Goal: Task Accomplishment & Management: Manage account settings

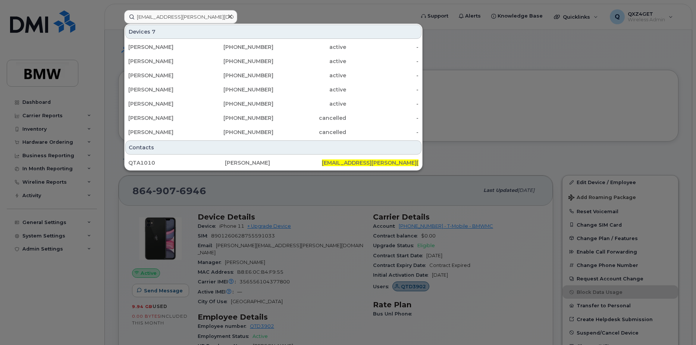
click at [233, 16] on div "[EMAIL_ADDRESS][PERSON_NAME][DOMAIN_NAME]" at bounding box center [180, 16] width 113 height 13
click at [232, 17] on icon at bounding box center [230, 16] width 4 height 6
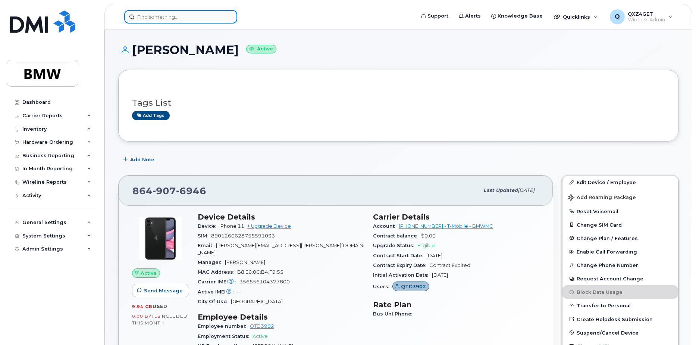
click at [233, 17] on div at bounding box center [180, 16] width 113 height 13
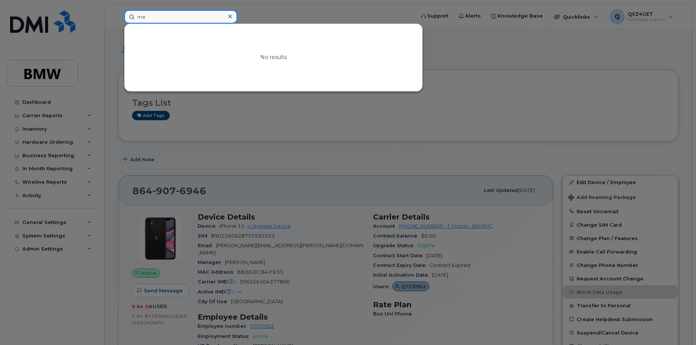
type input "m"
click at [183, 15] on input at bounding box center [180, 16] width 113 height 13
paste input "8645016638"
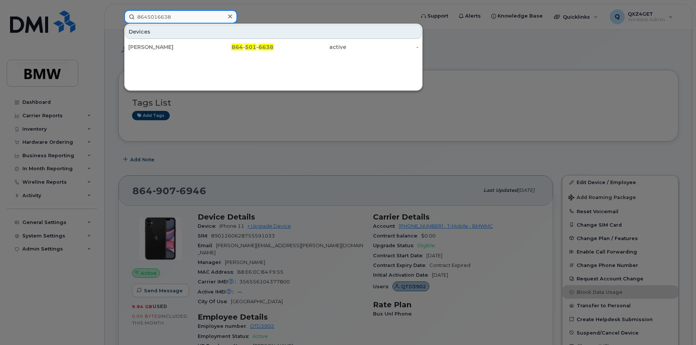
type input "8645016638"
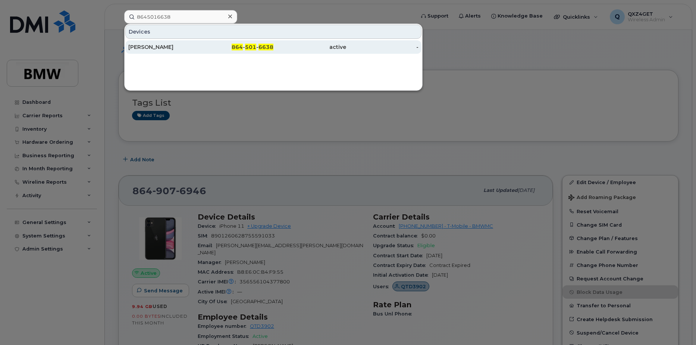
click at [146, 46] on div "Kyle Meade" at bounding box center [164, 46] width 73 height 7
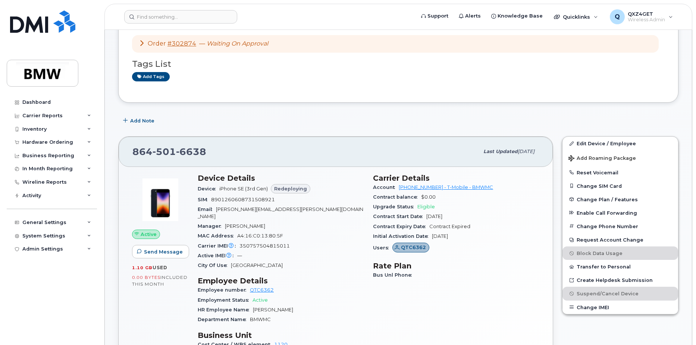
scroll to position [112, 0]
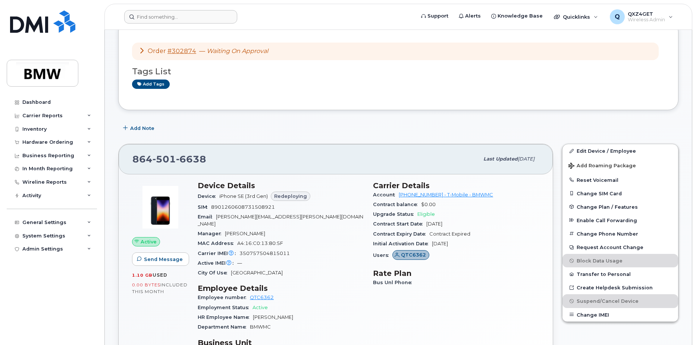
click at [150, 23] on header "Support Alerts Knowledge Base Quicklinks Suspend / Cancel Device Change SIM Car…" at bounding box center [398, 17] width 588 height 26
click at [154, 16] on input at bounding box center [180, 16] width 113 height 13
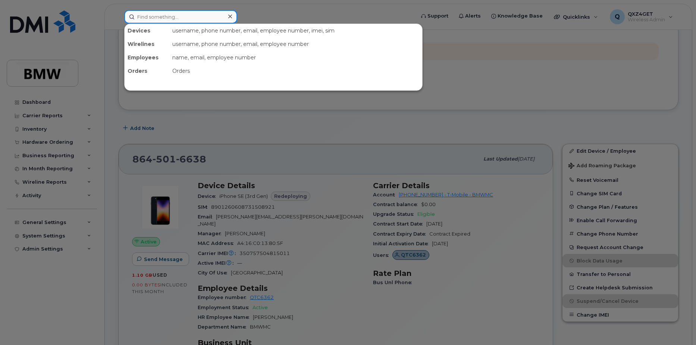
click at [170, 14] on input at bounding box center [180, 16] width 113 height 13
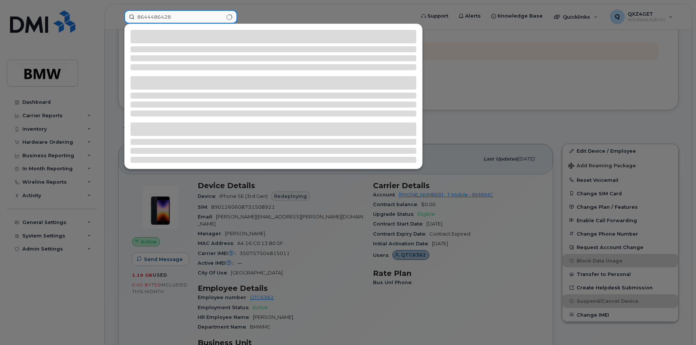
type input "8644486428"
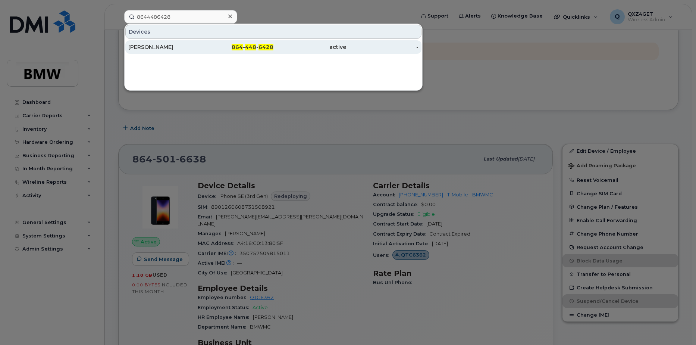
click at [157, 48] on div "[PERSON_NAME]" at bounding box center [164, 46] width 73 height 7
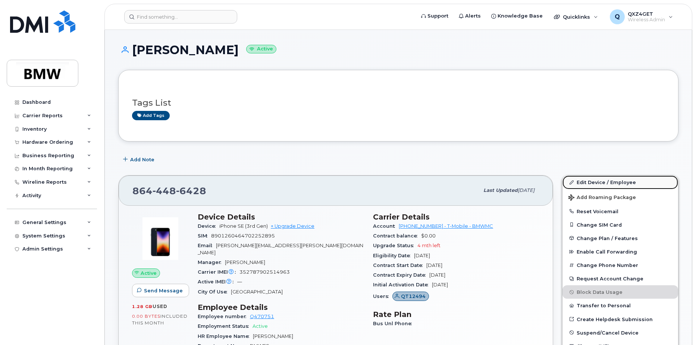
click at [597, 182] on link "Edit Device / Employee" at bounding box center [620, 181] width 116 height 13
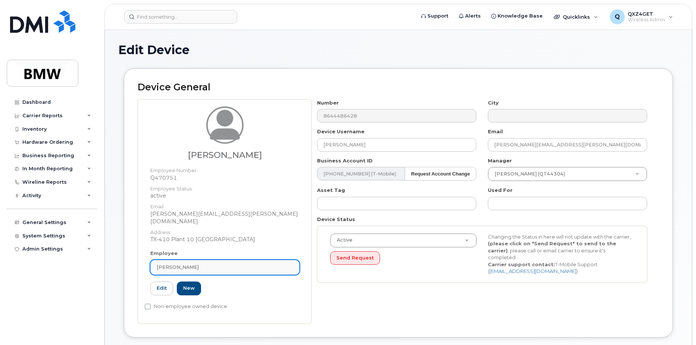
click at [216, 263] on div "David Snyder" at bounding box center [225, 266] width 136 height 7
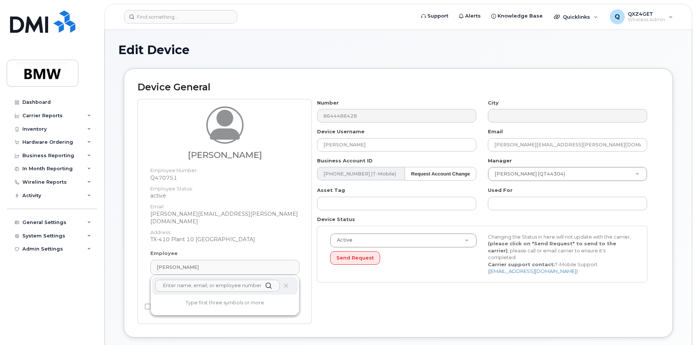
paste input "david.snyder@bmwmc.com"
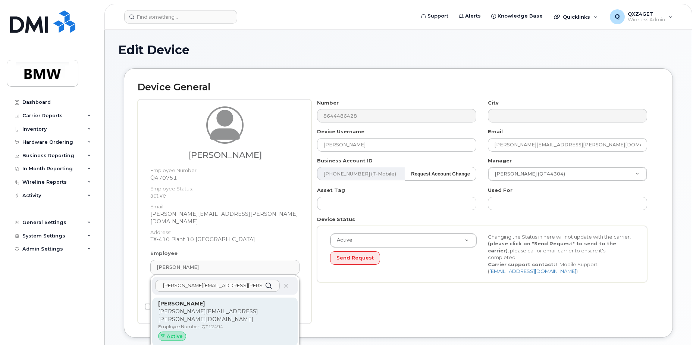
type input "[PERSON_NAME][EMAIL_ADDRESS][PERSON_NAME][DOMAIN_NAME]"
click at [200, 307] on p "[PERSON_NAME][EMAIL_ADDRESS][PERSON_NAME][DOMAIN_NAME]" at bounding box center [224, 315] width 133 height 16
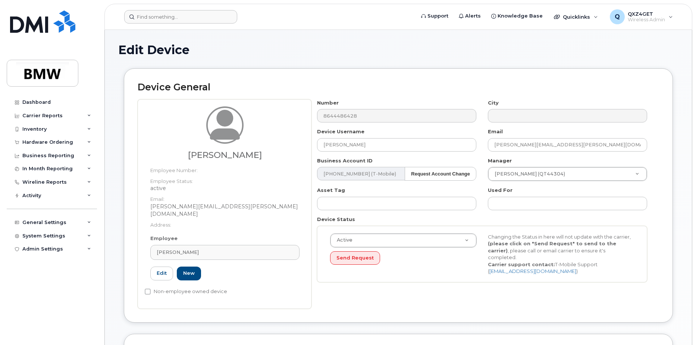
type input "QT12494"
type input "[PERSON_NAME][EMAIL_ADDRESS][PERSON_NAME][DOMAIN_NAME]"
type input "14966692"
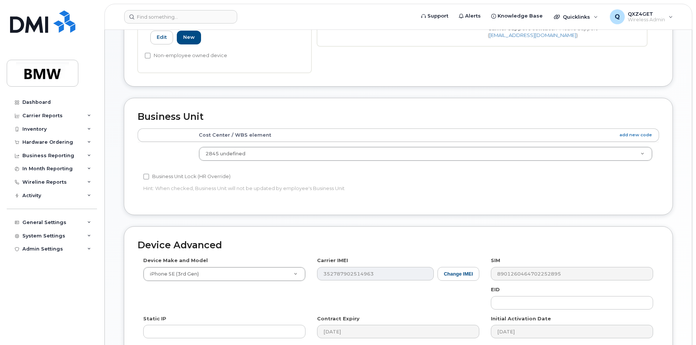
scroll to position [332, 0]
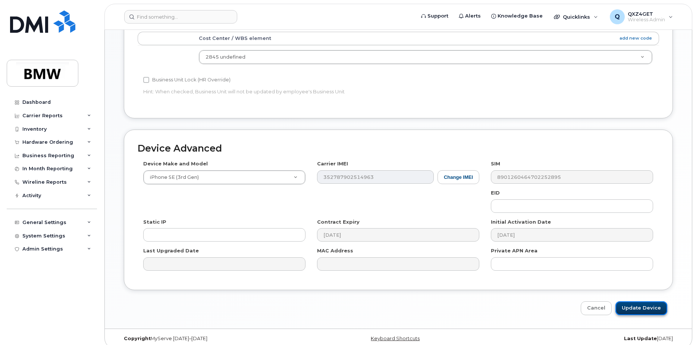
click at [641, 301] on input "Update Device" at bounding box center [641, 308] width 52 height 14
type input "Saving..."
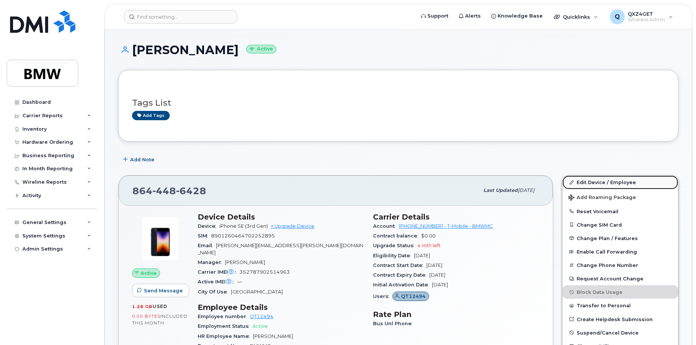
click at [600, 183] on link "Edit Device / Employee" at bounding box center [620, 181] width 116 height 13
